Goal: Obtain resource: Download file/media

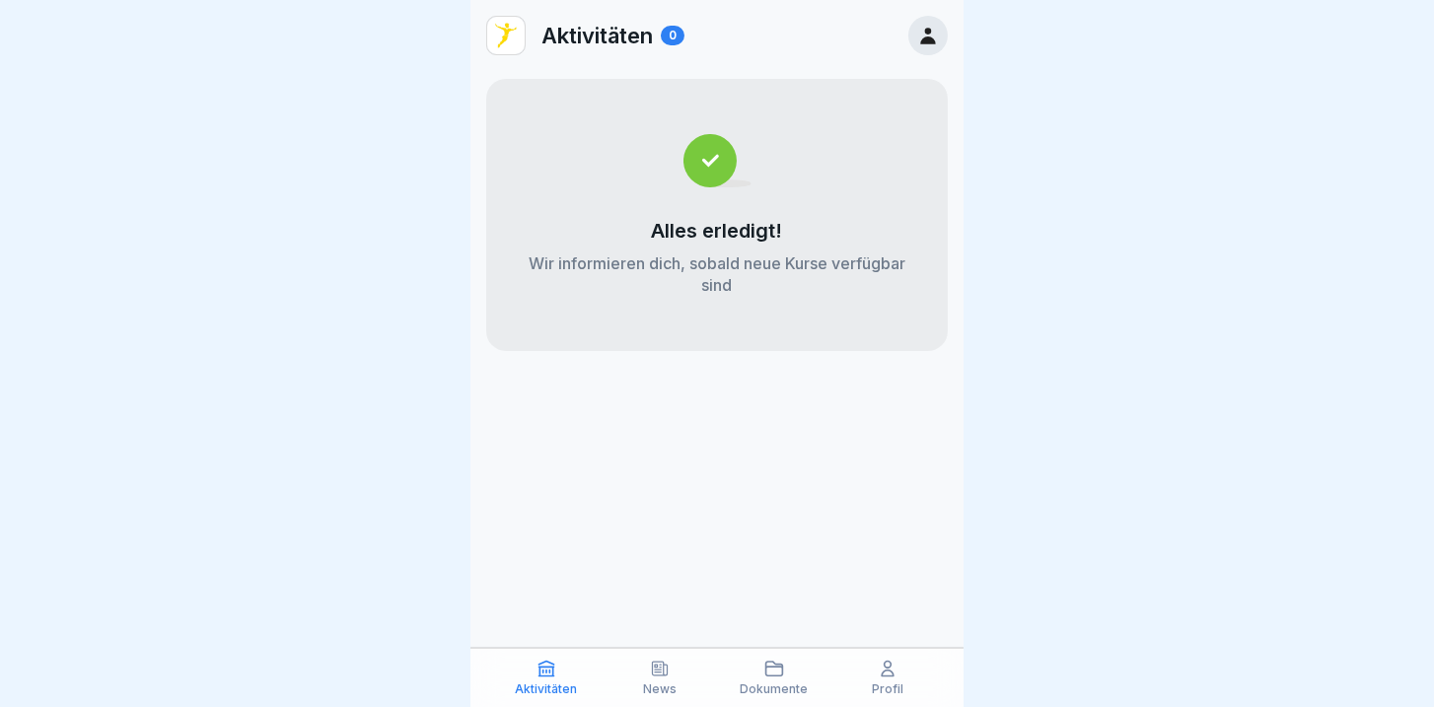
click at [782, 674] on icon at bounding box center [773, 669] width 17 height 14
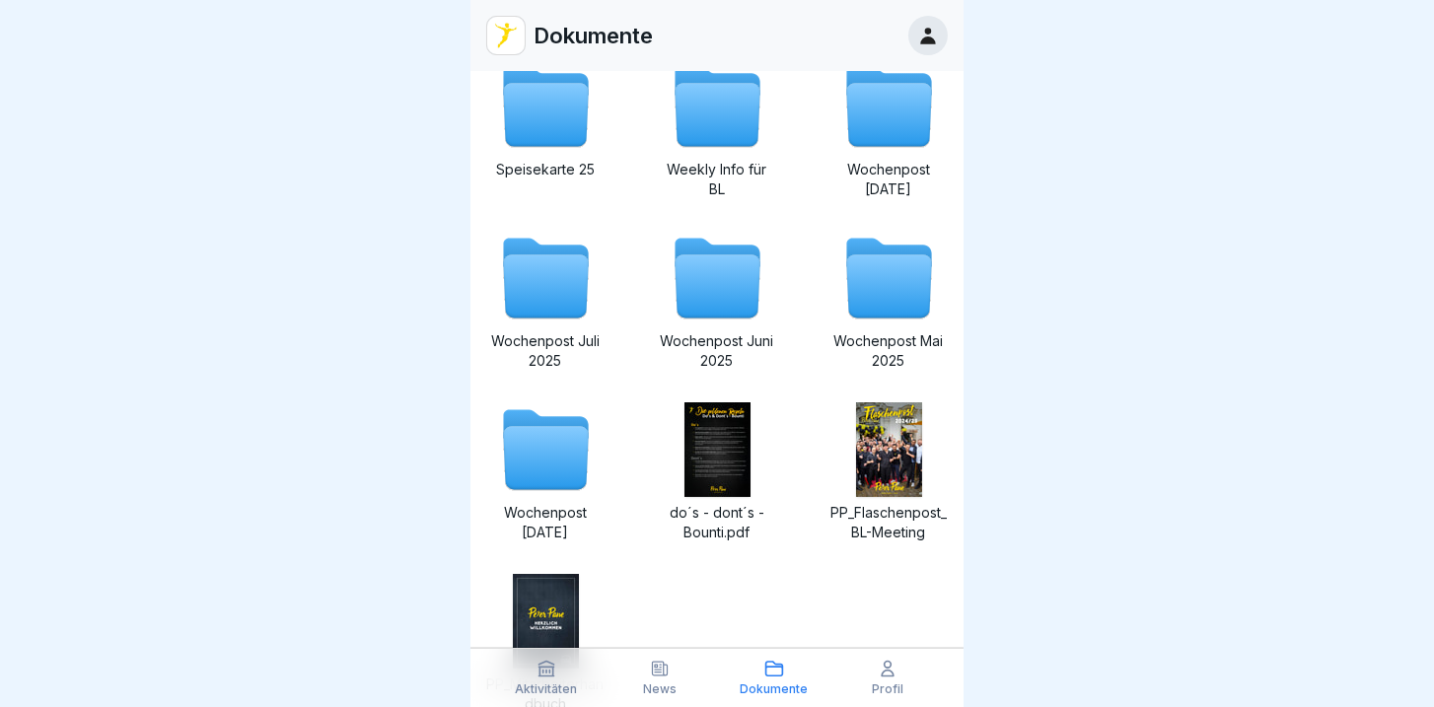
scroll to position [542, 0]
click at [874, 171] on p "Wochenpost [DATE]" at bounding box center [888, 180] width 118 height 39
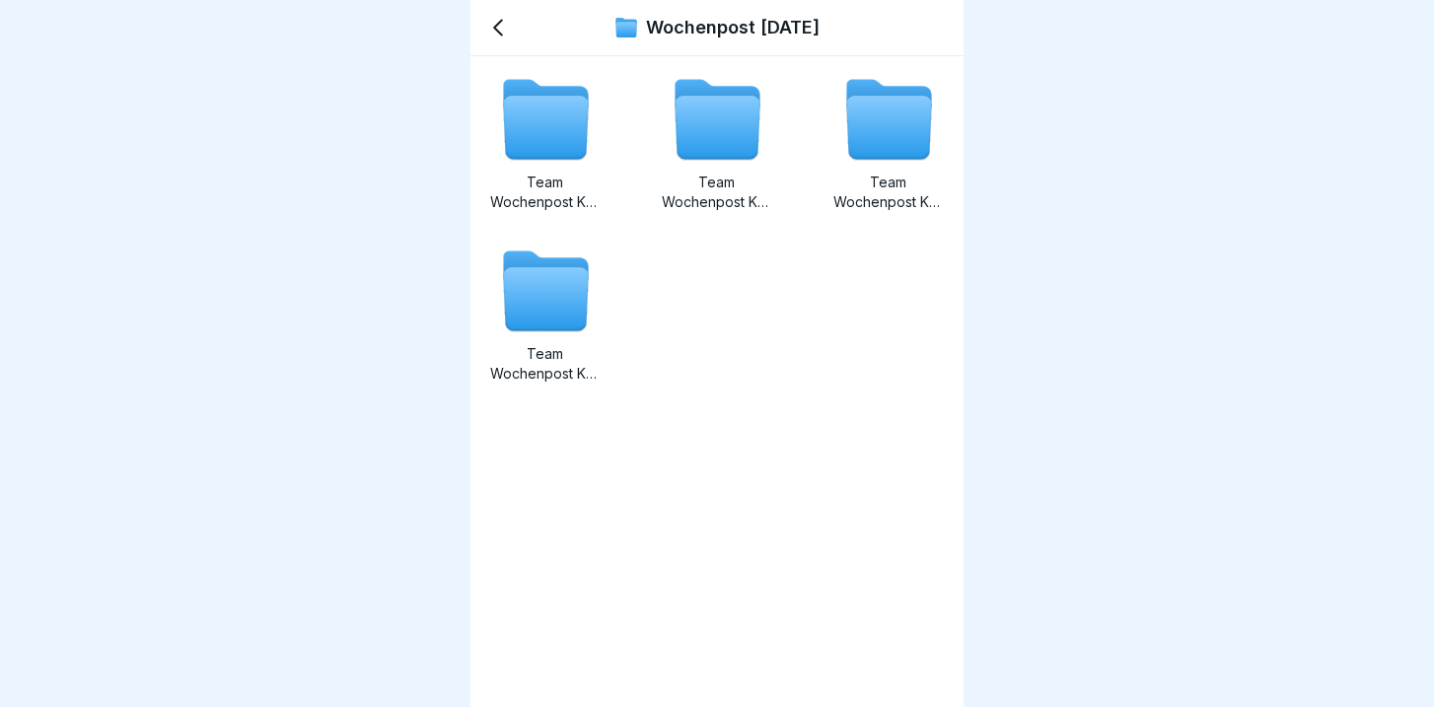
click at [500, 21] on icon at bounding box center [498, 28] width 8 height 15
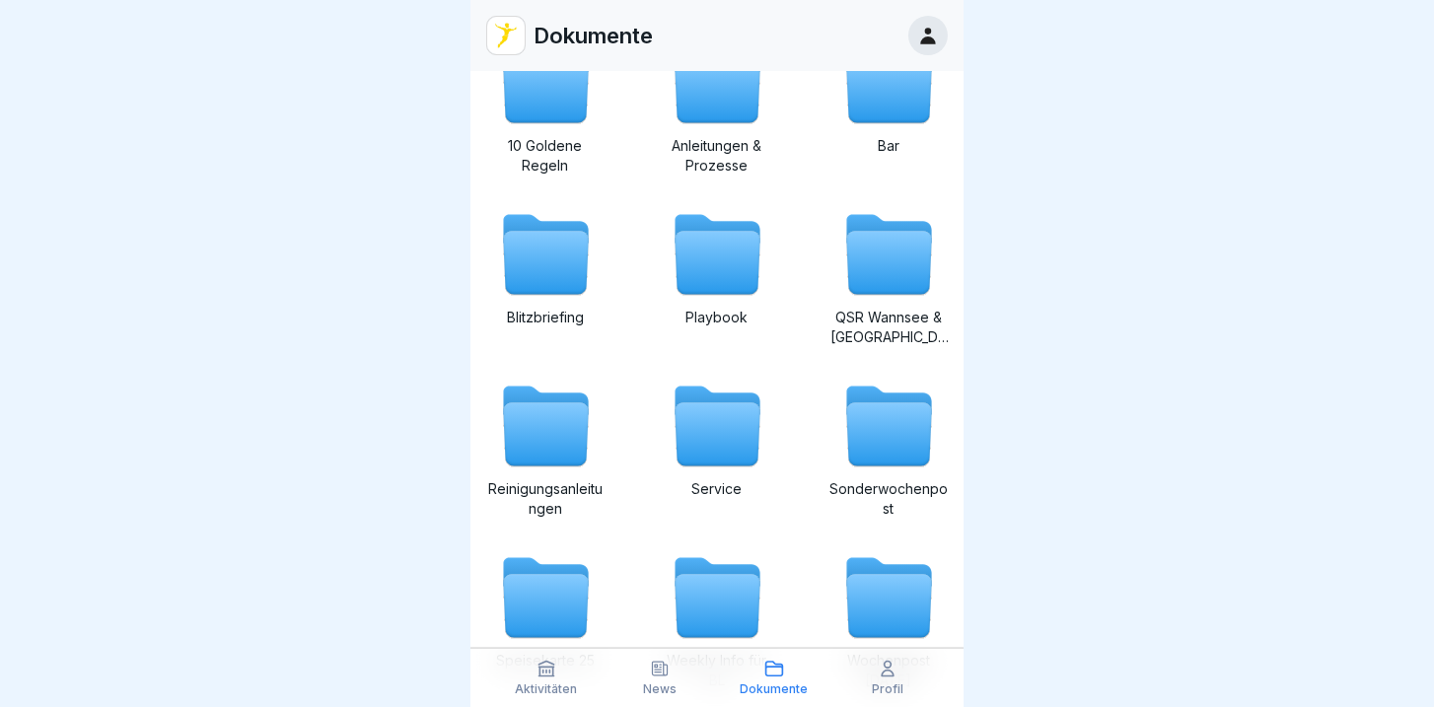
scroll to position [112, 0]
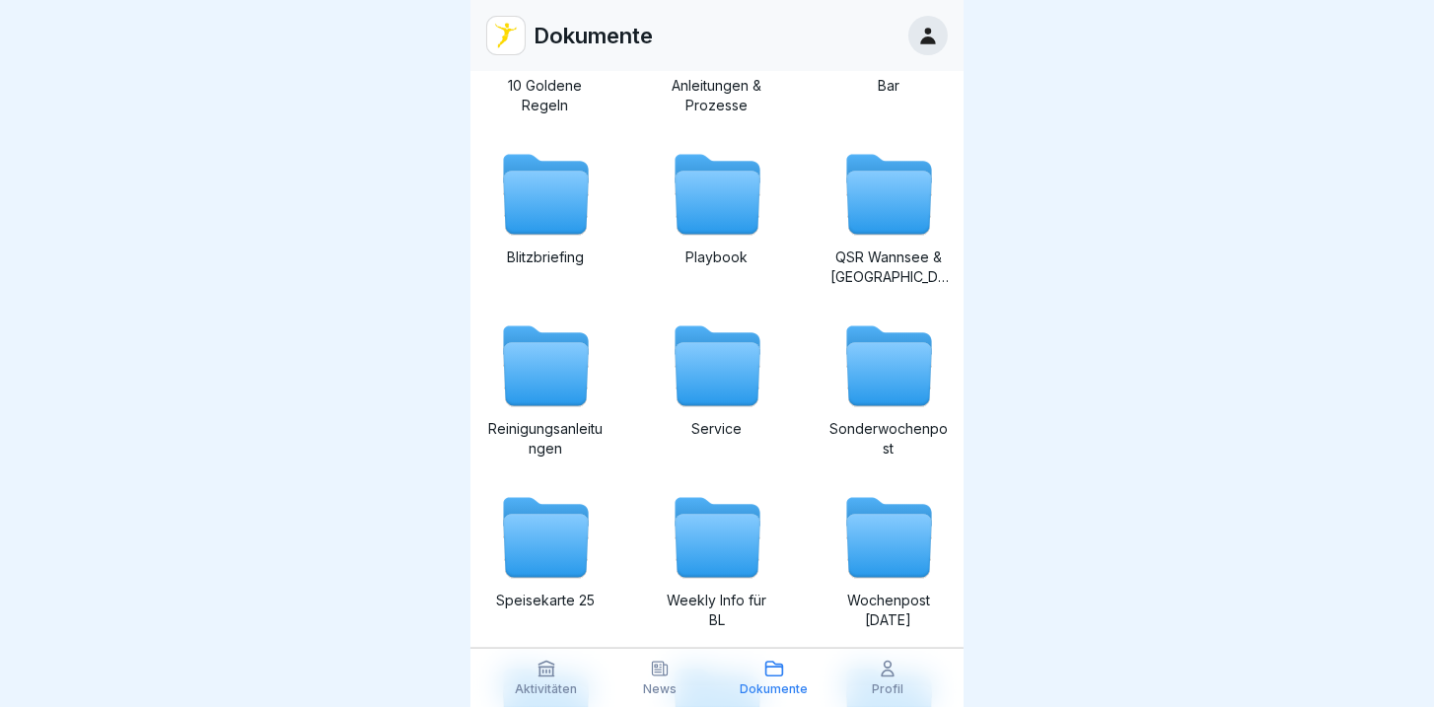
click at [863, 410] on icon at bounding box center [888, 366] width 95 height 95
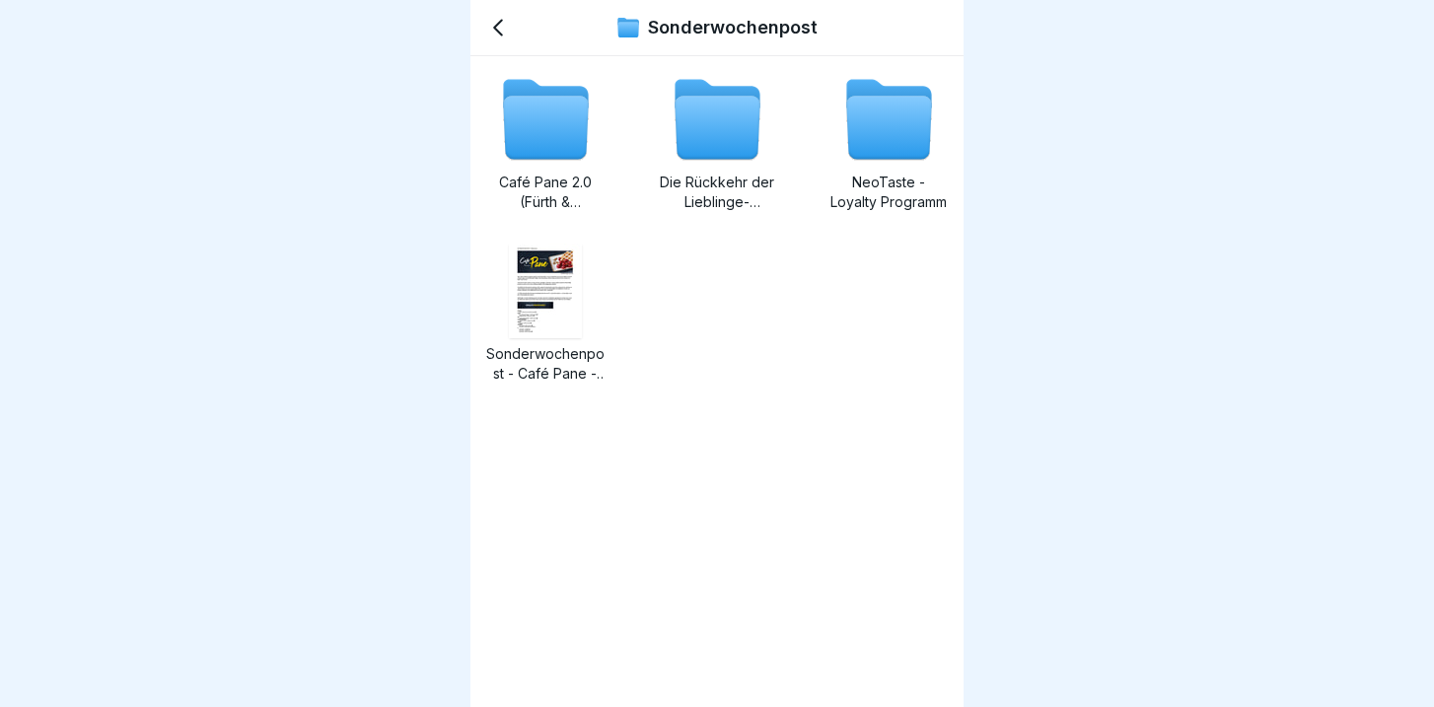
click at [735, 158] on icon at bounding box center [717, 128] width 85 height 63
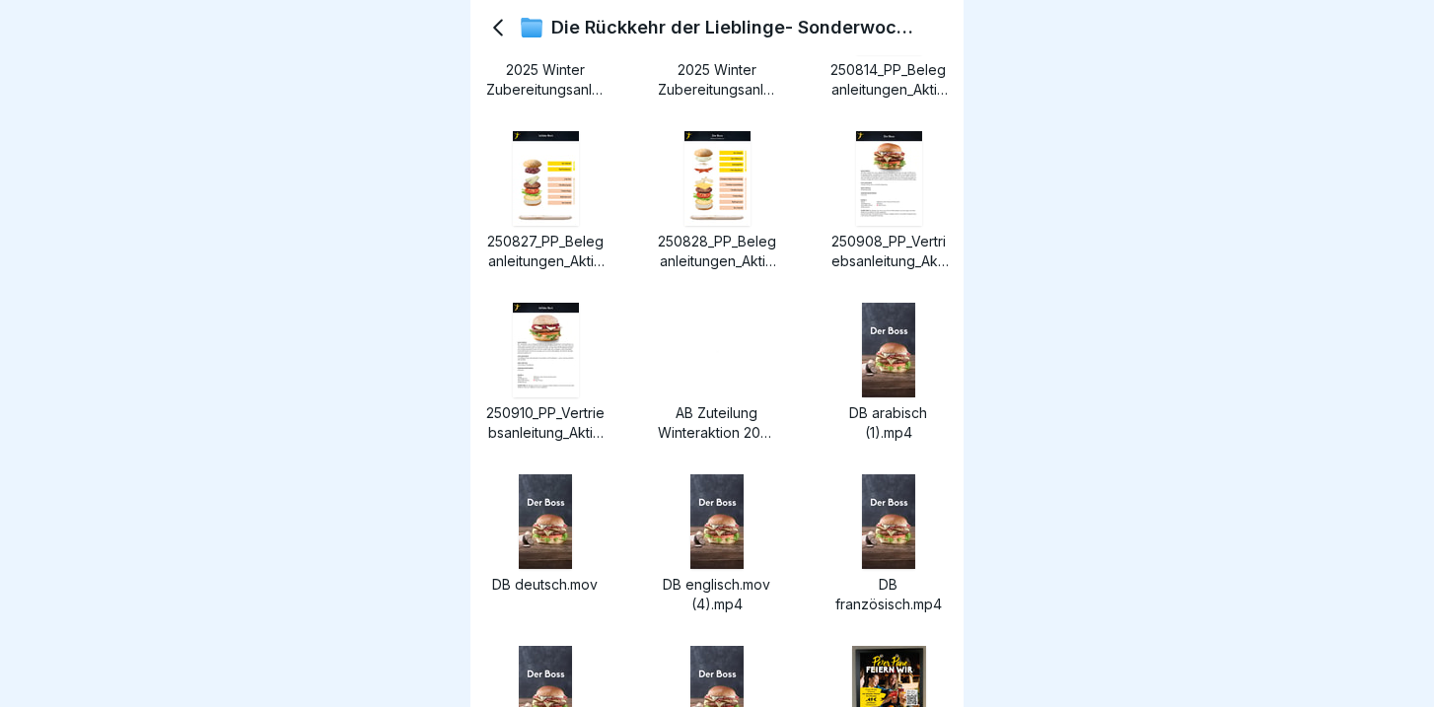
scroll to position [225, 0]
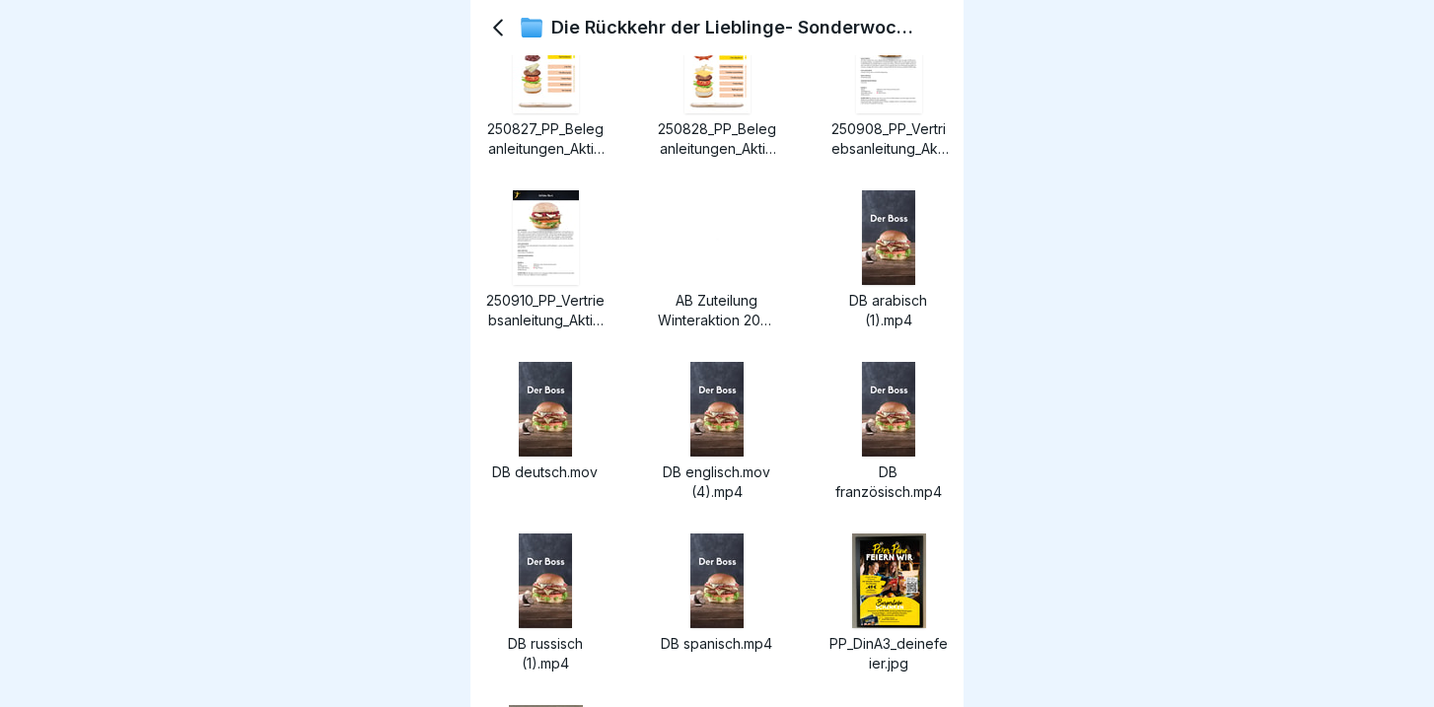
click at [699, 420] on img at bounding box center [716, 409] width 53 height 95
click at [685, 645] on p "DB spanisch.mp4" at bounding box center [717, 644] width 118 height 20
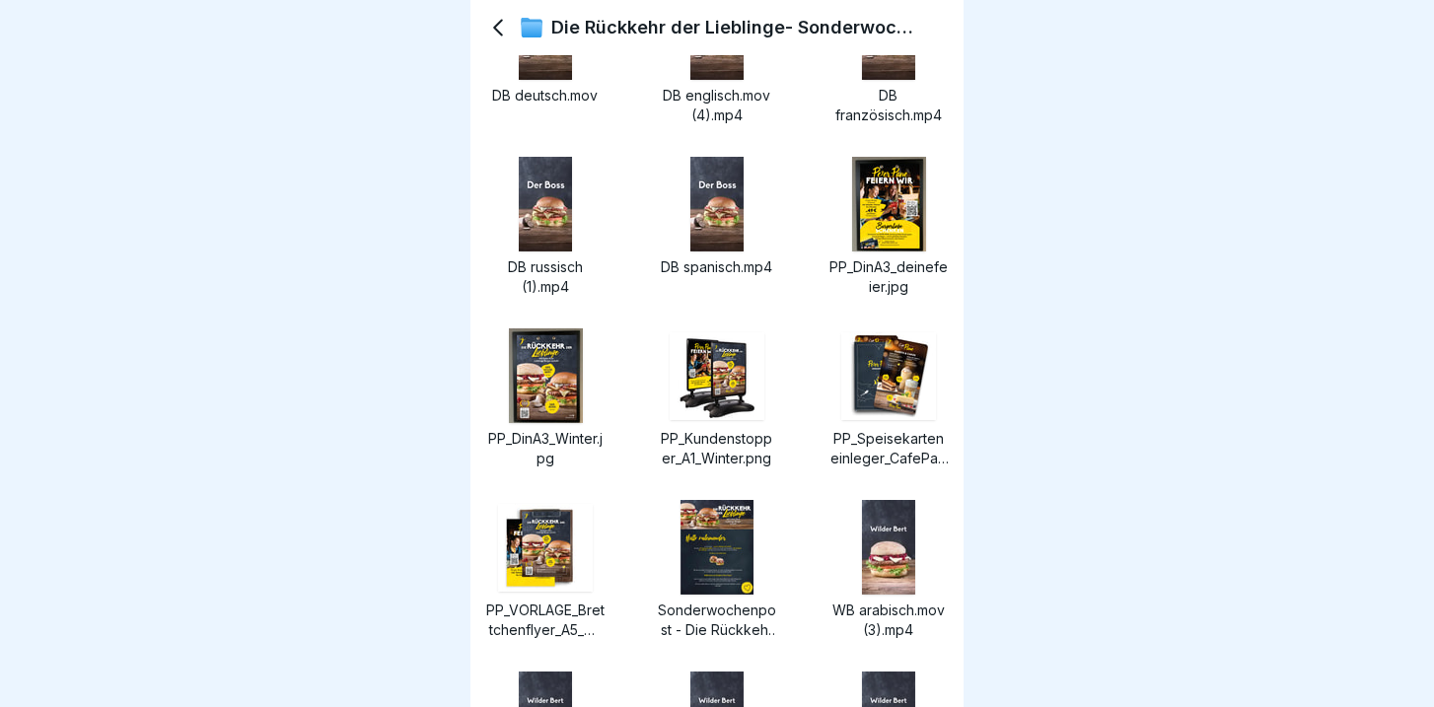
scroll to position [619, 0]
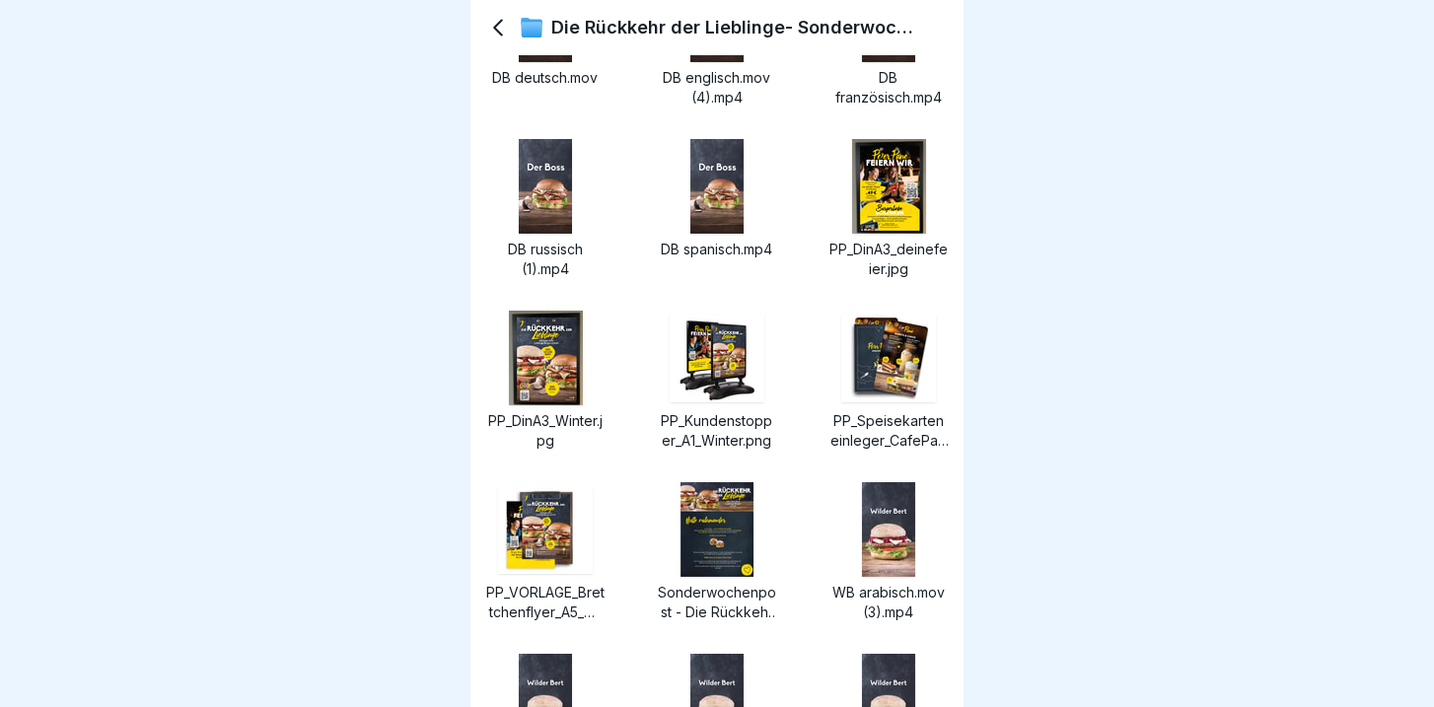
click at [710, 585] on p "Sonderwochenpost - Die Rückkehr der Lieblinge.pdf" at bounding box center [717, 602] width 118 height 39
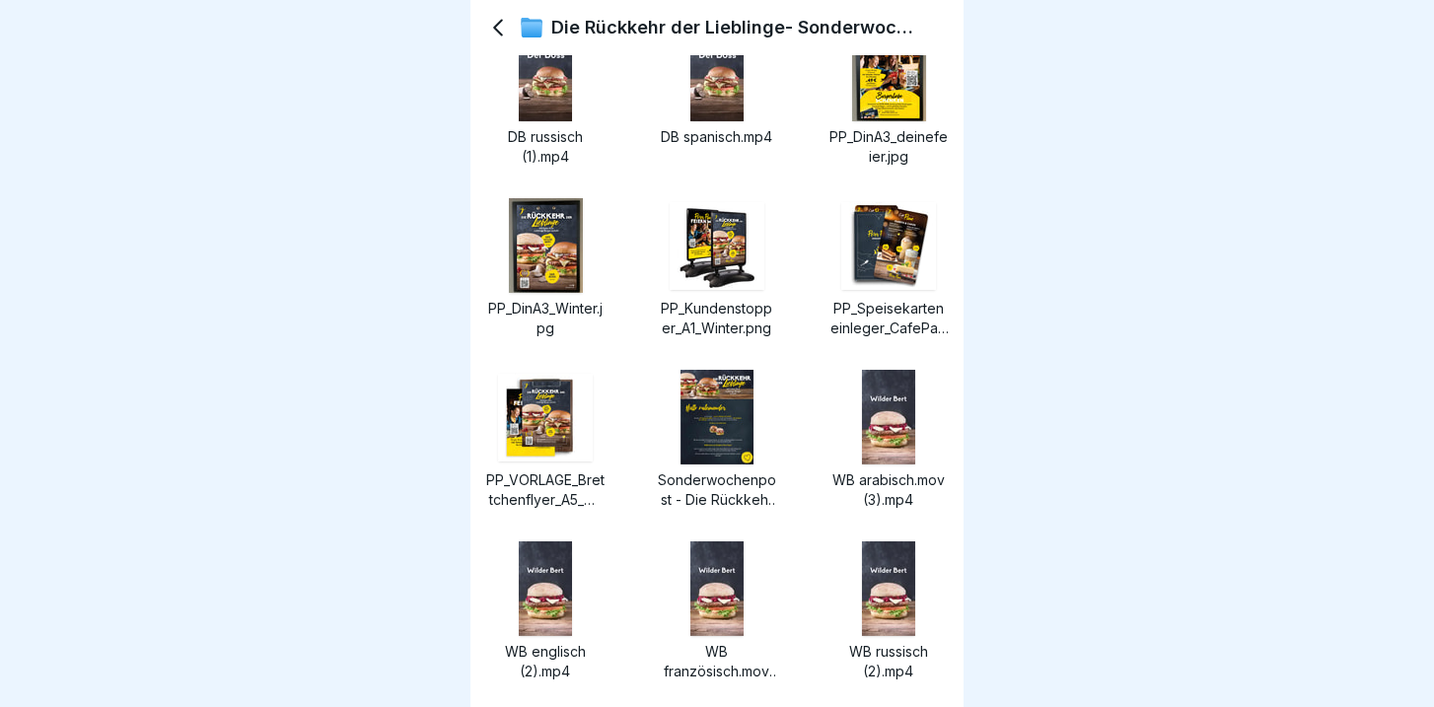
scroll to position [845, 0]
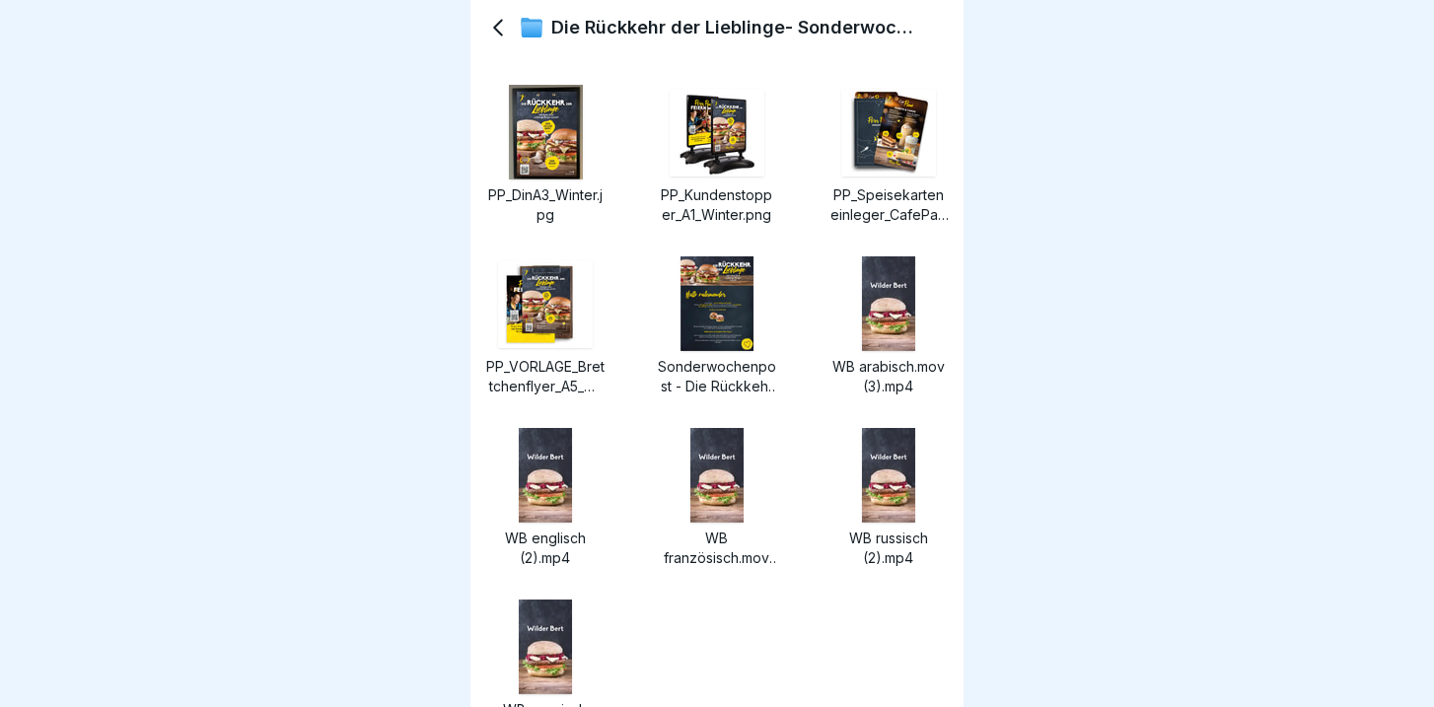
click at [714, 353] on div "Sonderwochenpost - Die Rückkehr der Lieblinge.pdf" at bounding box center [717, 326] width 118 height 140
